Goal: Information Seeking & Learning: Understand process/instructions

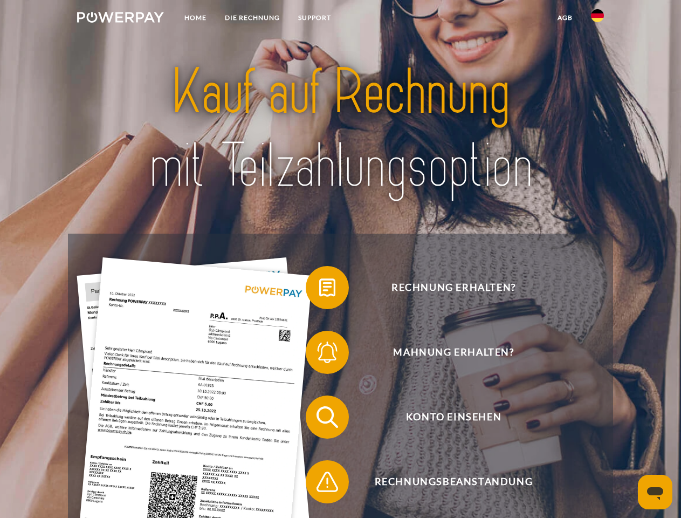
click at [120, 19] on img at bounding box center [120, 17] width 87 height 11
click at [597, 19] on img at bounding box center [597, 15] width 13 height 13
click at [565, 18] on link "agb" at bounding box center [564, 17] width 33 height 19
click at [319, 290] on span at bounding box center [311, 287] width 54 height 54
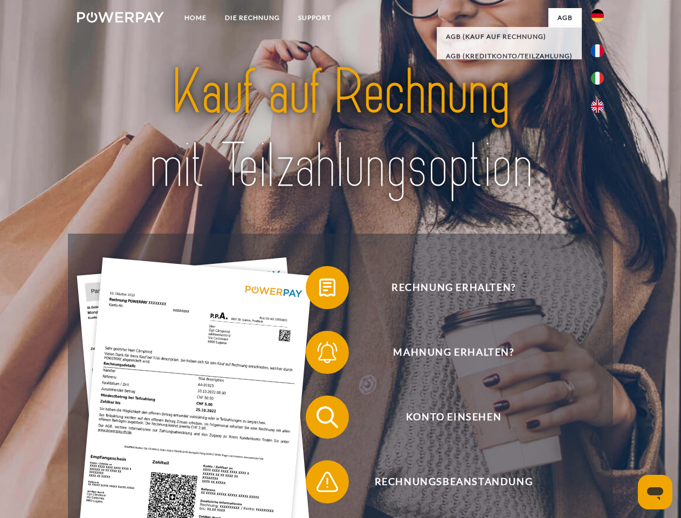
click at [319, 354] on span at bounding box center [311, 352] width 54 height 54
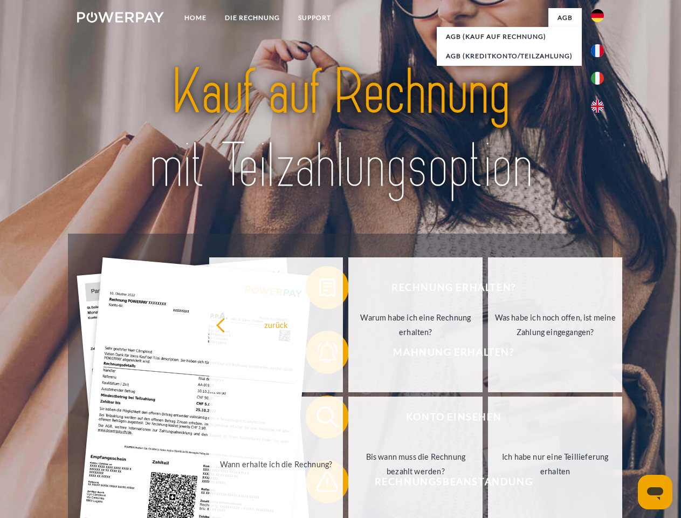
click at [348, 419] on link "Bis wann muss die Rechnung bezahlt werden?" at bounding box center [415, 463] width 134 height 135
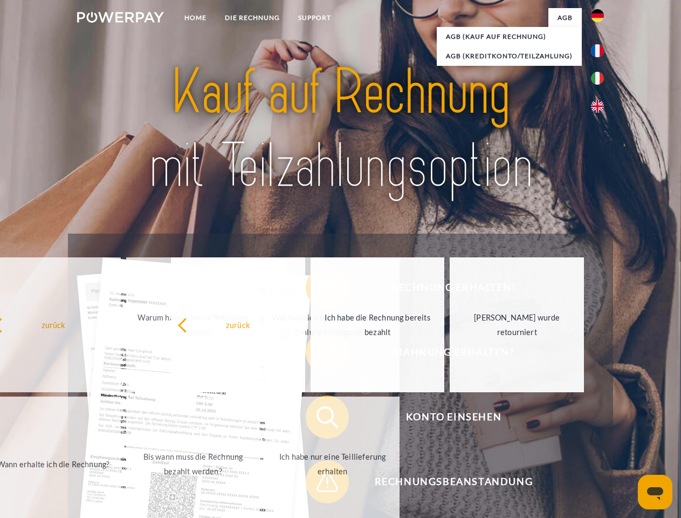
click at [319, 484] on span at bounding box center [311, 482] width 54 height 54
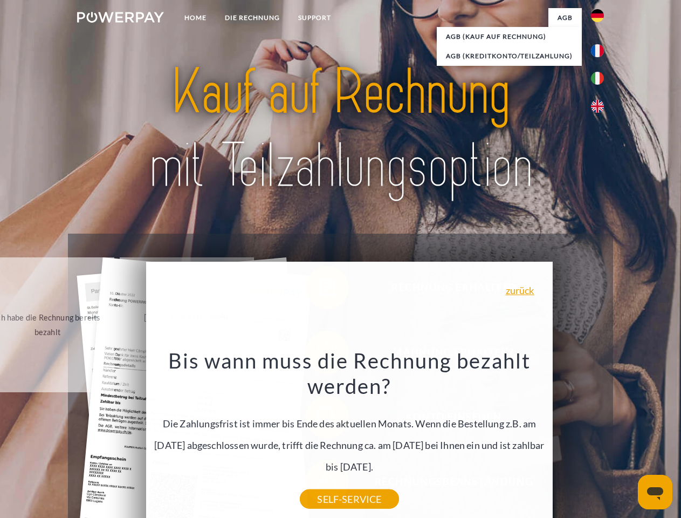
click at [655, 492] on icon "Messaging-Fenster öffnen" at bounding box center [655, 493] width 16 height 13
